Goal: Check status

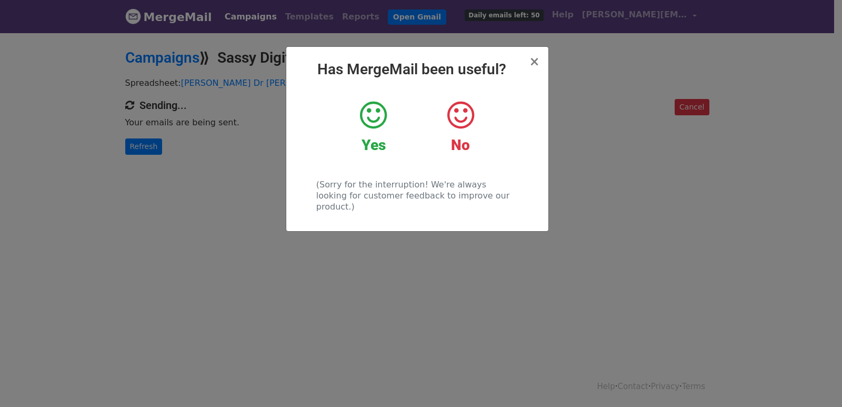
click at [131, 144] on div "× Has MergeMail been useful? Yes No (Sorry for the interruption! We're always l…" at bounding box center [421, 219] width 842 height 375
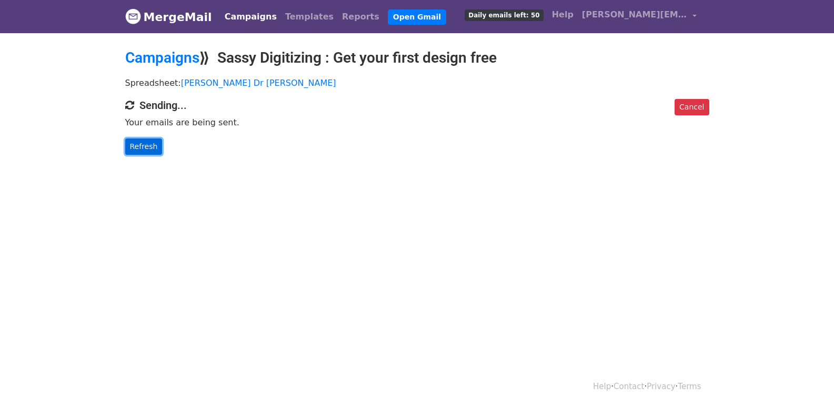
click at [131, 144] on link "Refresh" at bounding box center [143, 146] width 37 height 16
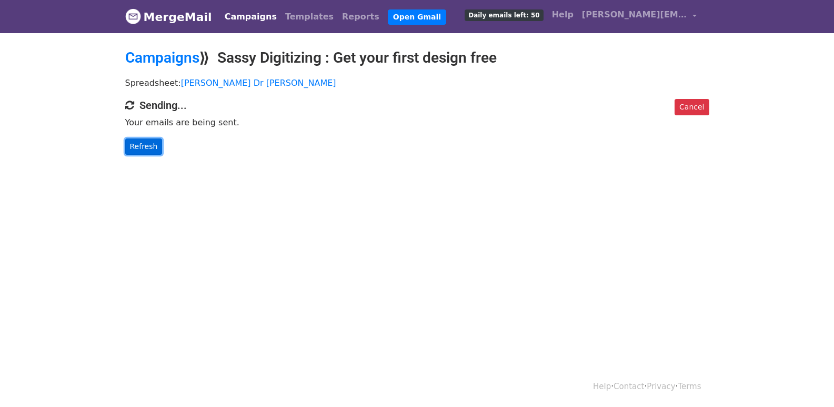
click at [131, 144] on link "Refresh" at bounding box center [143, 146] width 37 height 16
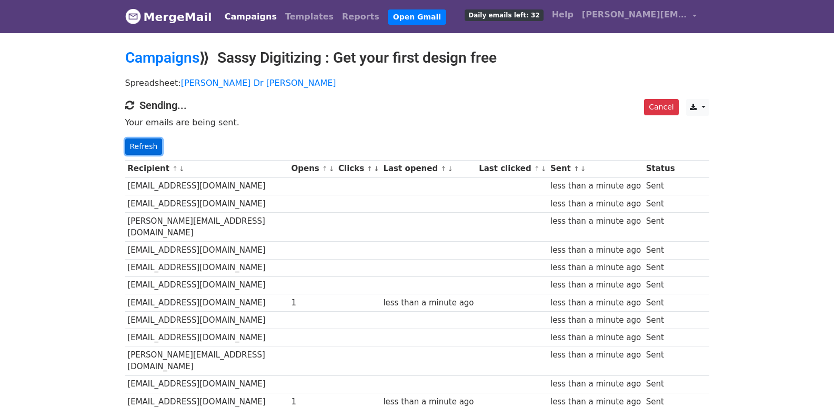
click at [136, 138] on link "Refresh" at bounding box center [143, 146] width 37 height 16
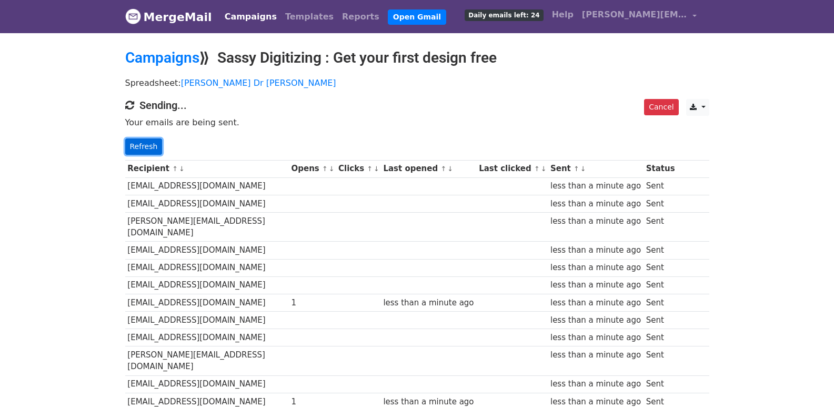
click at [138, 140] on link "Refresh" at bounding box center [143, 146] width 37 height 16
click at [139, 144] on link "Refresh" at bounding box center [143, 146] width 37 height 16
drag, startPoint x: 139, startPoint y: 147, endPoint x: 149, endPoint y: 144, distance: 10.5
click at [146, 144] on link "Refresh" at bounding box center [143, 146] width 37 height 16
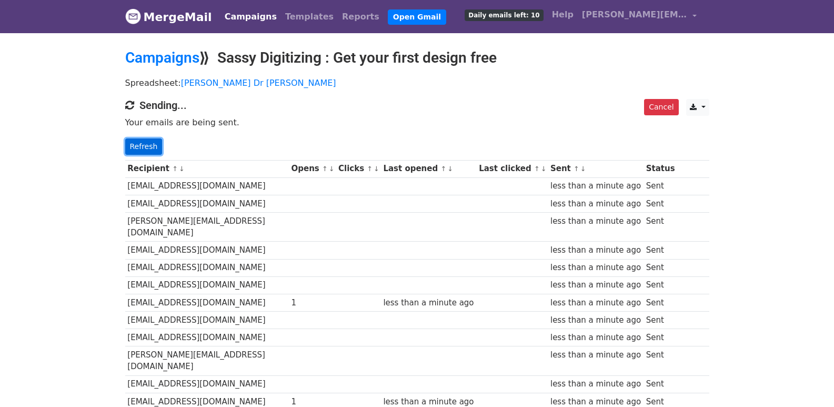
click at [148, 146] on link "Refresh" at bounding box center [143, 146] width 37 height 16
click at [148, 145] on link "Refresh" at bounding box center [143, 146] width 37 height 16
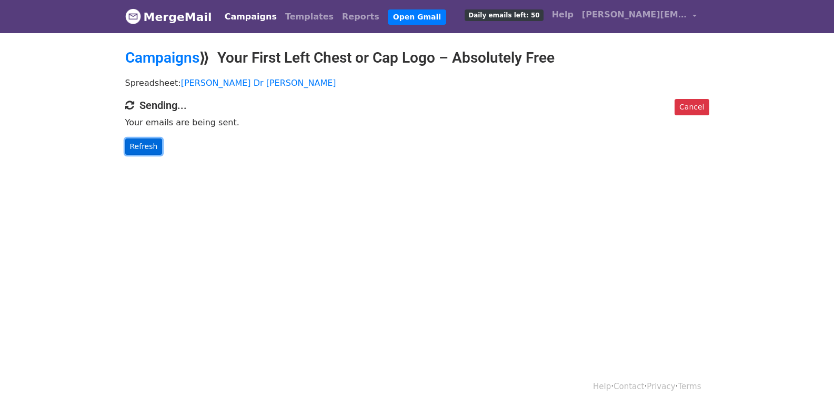
click at [145, 143] on link "Refresh" at bounding box center [143, 146] width 37 height 16
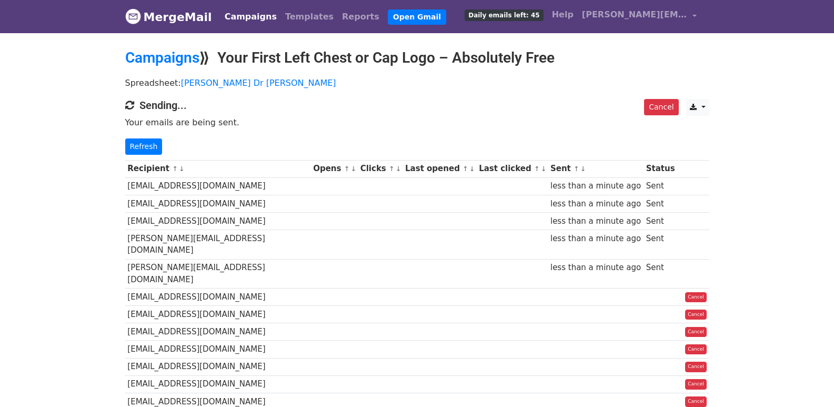
click at [121, 148] on div "Cancel CSV Excel Sending... Your emails are being sent. Refresh" at bounding box center [417, 127] width 600 height 56
click at [133, 144] on link "Refresh" at bounding box center [143, 146] width 37 height 16
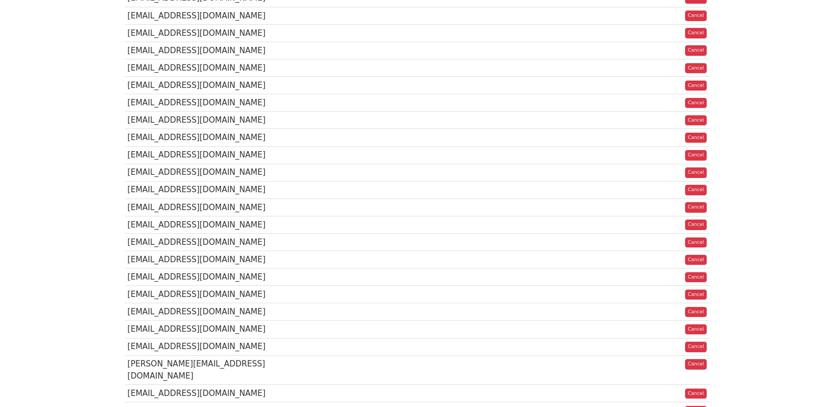
scroll to position [746, 0]
